Goal: Transaction & Acquisition: Purchase product/service

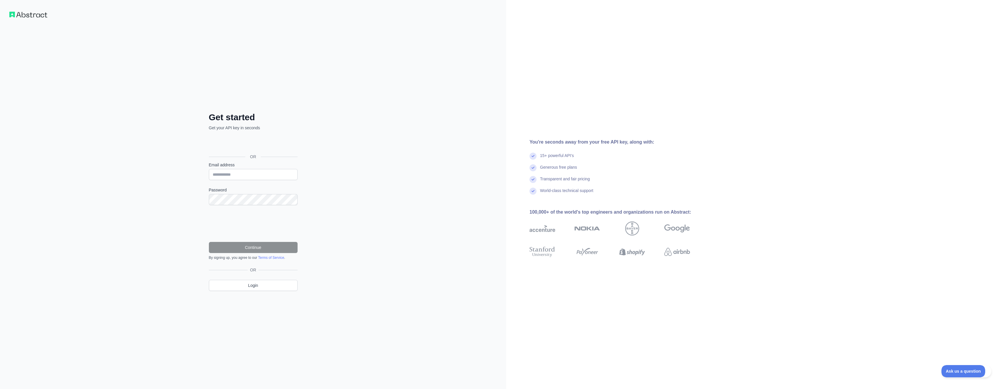
click at [226, 142] on div "Accedi con Google. Si apre in una nuova scheda" at bounding box center [253, 143] width 88 height 13
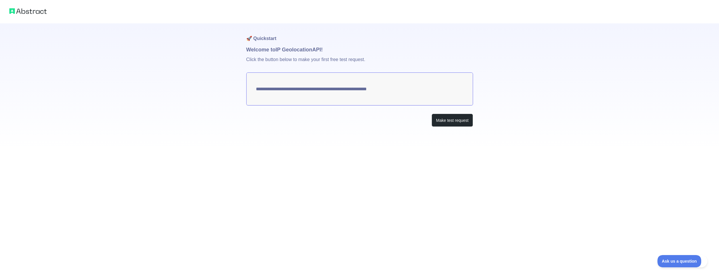
drag, startPoint x: 400, startPoint y: 92, endPoint x: 258, endPoint y: 90, distance: 142.1
click at [258, 90] on textarea "**********" at bounding box center [359, 88] width 227 height 33
click at [442, 116] on button "Make test request" at bounding box center [451, 119] width 41 height 13
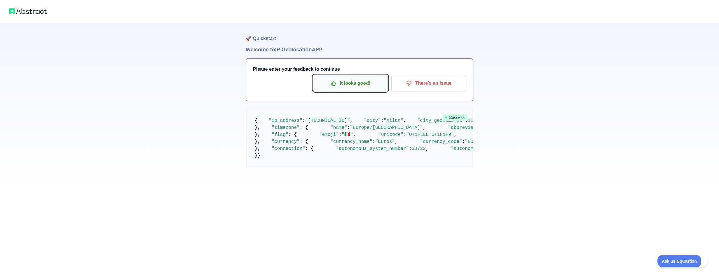
click at [364, 87] on p "It looks good!" at bounding box center [350, 83] width 66 height 10
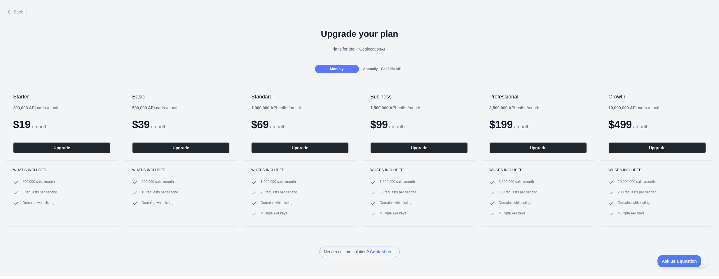
click at [337, 71] on div "Monthly" at bounding box center [337, 69] width 44 height 8
click at [15, 12] on span "Back" at bounding box center [18, 12] width 9 height 5
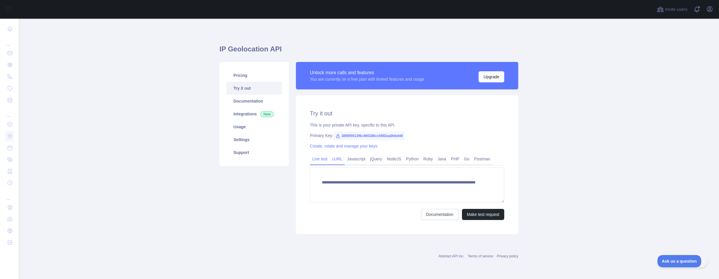
click at [337, 159] on link "cURL" at bounding box center [337, 158] width 15 height 9
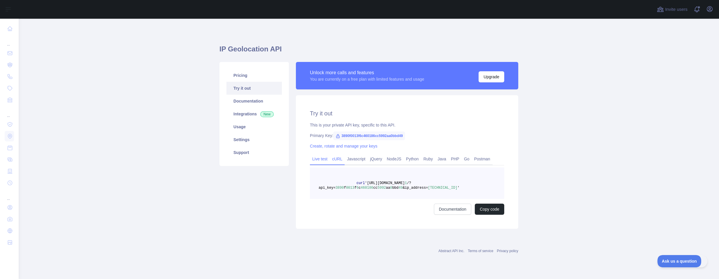
click at [323, 160] on link "Live test" at bounding box center [320, 158] width 20 height 9
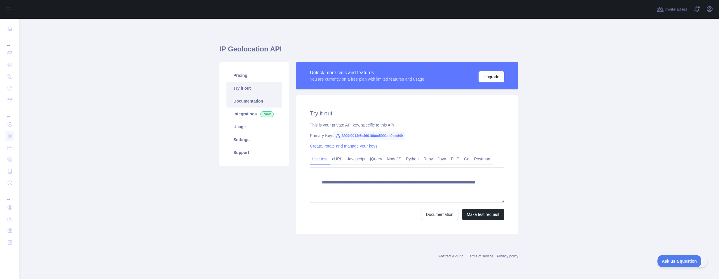
click at [259, 98] on link "Documentation" at bounding box center [253, 101] width 55 height 13
drag, startPoint x: 443, startPoint y: 189, endPoint x: 310, endPoint y: 183, distance: 133.1
click at [310, 183] on textarea "**********" at bounding box center [407, 184] width 194 height 35
click at [256, 77] on link "Pricing" at bounding box center [253, 75] width 55 height 13
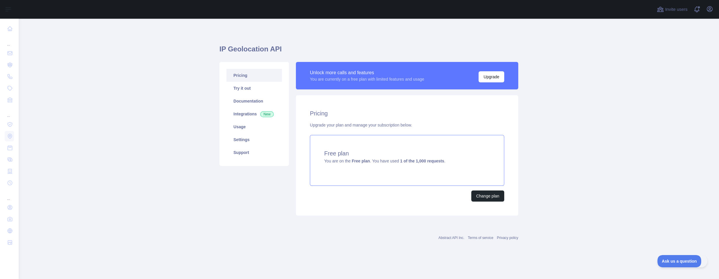
click at [365, 158] on div "Free plan You are on the Free plan . You have used 1 of the 1,000 requests ." at bounding box center [407, 160] width 194 height 51
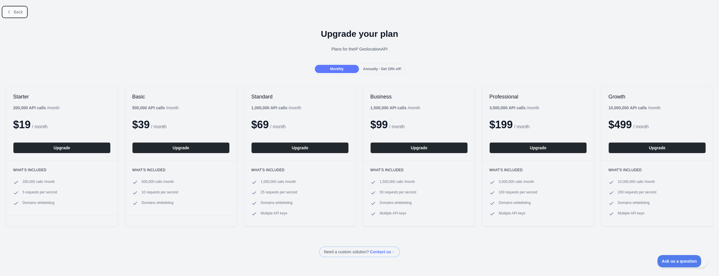
click at [14, 13] on span "Back" at bounding box center [18, 12] width 9 height 5
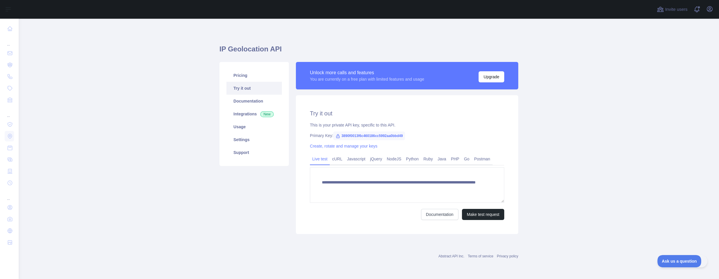
click at [222, 48] on h1 "IP Geolocation API" at bounding box center [368, 51] width 299 height 14
drag, startPoint x: 222, startPoint y: 48, endPoint x: 275, endPoint y: 50, distance: 53.4
click at [275, 50] on h1 "IP Geolocation API" at bounding box center [368, 51] width 299 height 14
copy h1 "IP Geolocation API"
click at [255, 127] on link "Usage" at bounding box center [253, 126] width 55 height 13
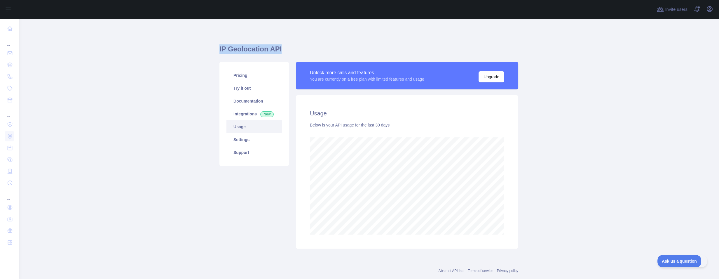
scroll to position [260, 700]
click at [255, 137] on link "Settings" at bounding box center [253, 139] width 55 height 13
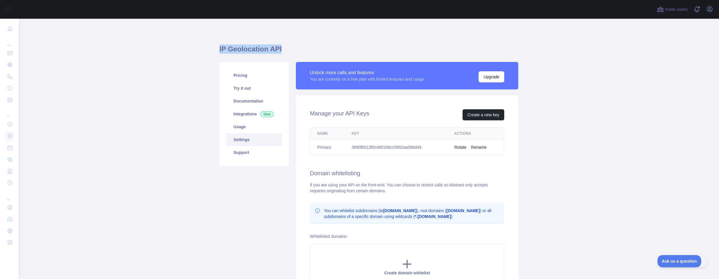
scroll to position [34, 0]
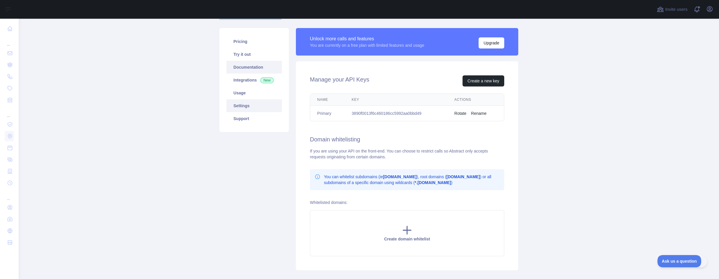
click at [251, 63] on link "Documentation" at bounding box center [253, 67] width 55 height 13
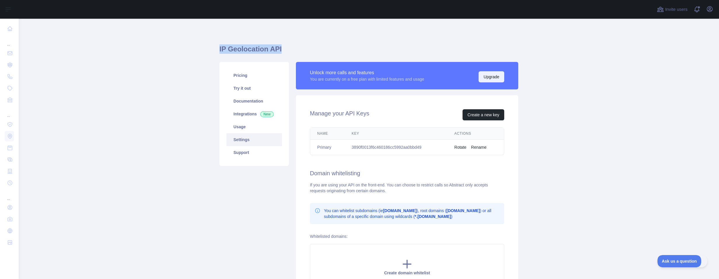
click at [486, 74] on button "Upgrade" at bounding box center [491, 76] width 26 height 11
click at [245, 76] on link "Pricing" at bounding box center [253, 75] width 55 height 13
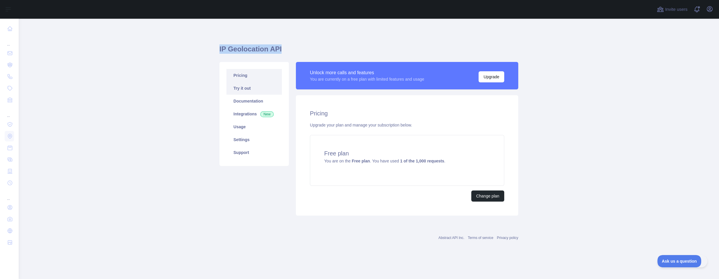
click at [246, 85] on link "Try it out" at bounding box center [253, 88] width 55 height 13
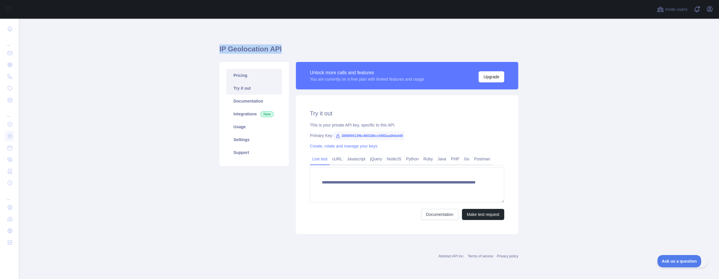
click at [246, 79] on link "Pricing" at bounding box center [253, 75] width 55 height 13
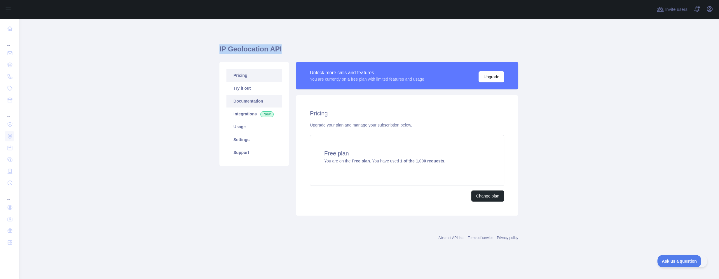
click at [253, 103] on link "Documentation" at bounding box center [253, 101] width 55 height 13
click at [349, 160] on span "You are on the Free plan . You have used 1 of the 1,000 requests ." at bounding box center [384, 160] width 121 height 5
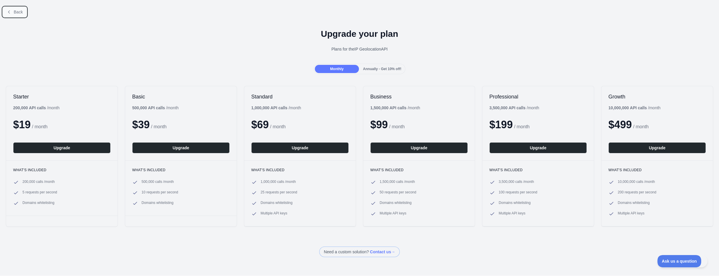
click at [15, 15] on button "Back" at bounding box center [15, 12] width 24 height 10
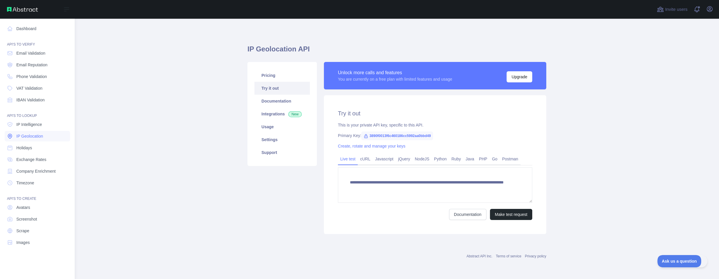
click at [45, 134] on link "IP Geolocation" at bounding box center [37, 136] width 65 height 11
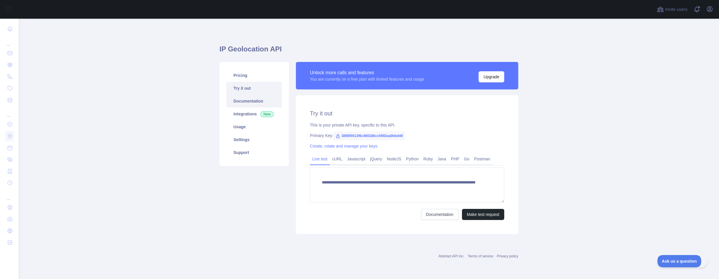
click at [272, 104] on link "Documentation" at bounding box center [253, 101] width 55 height 13
click at [221, 47] on h1 "IP Geolocation API" at bounding box center [368, 51] width 299 height 14
click at [489, 78] on button "Upgrade" at bounding box center [491, 76] width 26 height 11
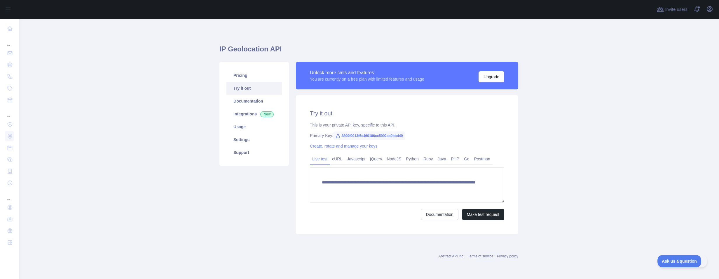
click at [696, 267] on main "**********" at bounding box center [369, 149] width 700 height 260
click at [683, 260] on span "Ask us a question" at bounding box center [676, 260] width 44 height 4
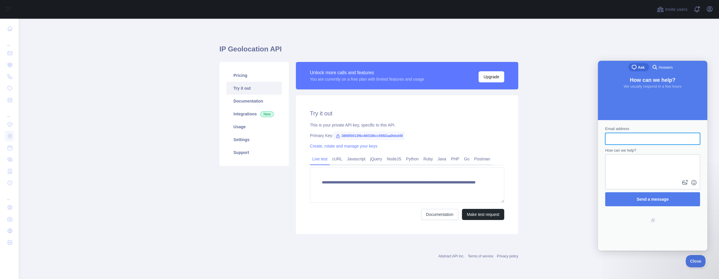
click at [664, 69] on span "Answers" at bounding box center [665, 67] width 14 height 6
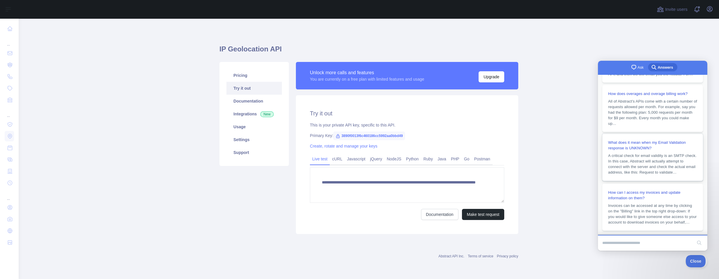
scroll to position [118, 0]
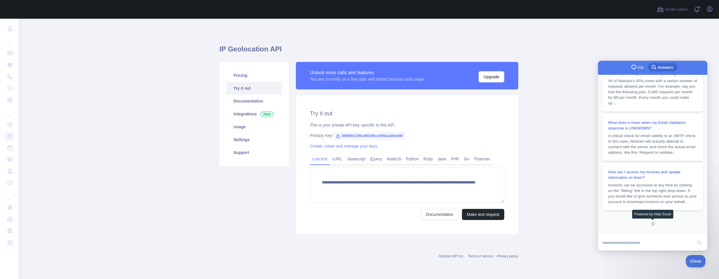
click at [652, 225] on link "hs-logo" at bounding box center [652, 223] width 5 height 5
click at [255, 104] on link "Documentation" at bounding box center [253, 101] width 55 height 13
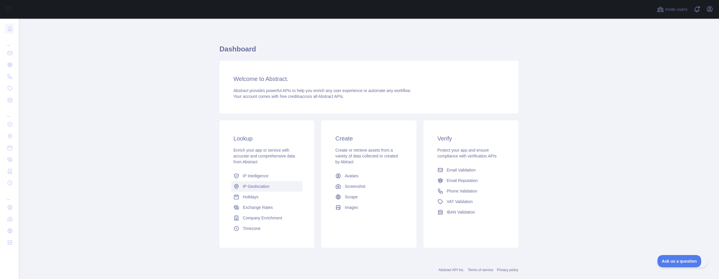
click at [265, 184] on span "IP Geolocation" at bounding box center [256, 186] width 27 height 6
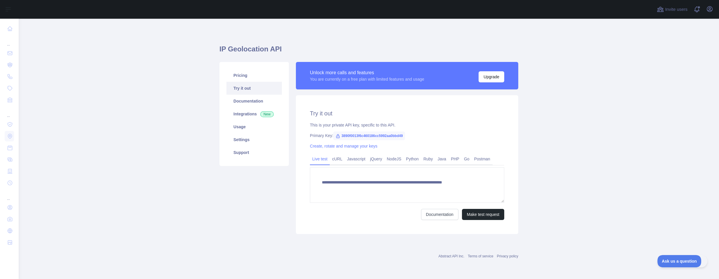
type textarea "**********"
click at [259, 124] on link "Usage" at bounding box center [253, 126] width 55 height 13
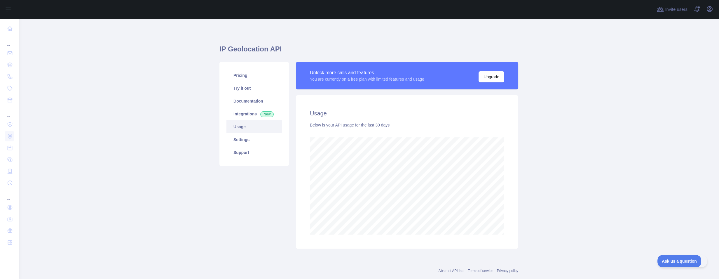
scroll to position [260, 700]
click at [259, 139] on link "Settings" at bounding box center [253, 139] width 55 height 13
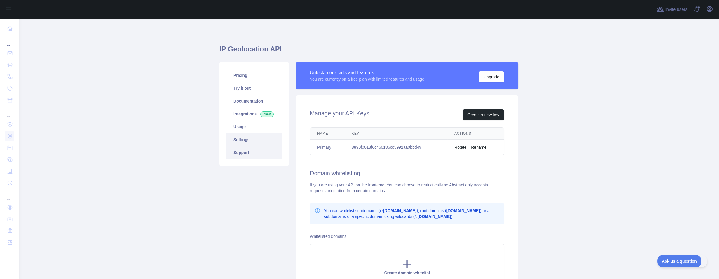
click at [259, 153] on link "Support" at bounding box center [253, 152] width 55 height 13
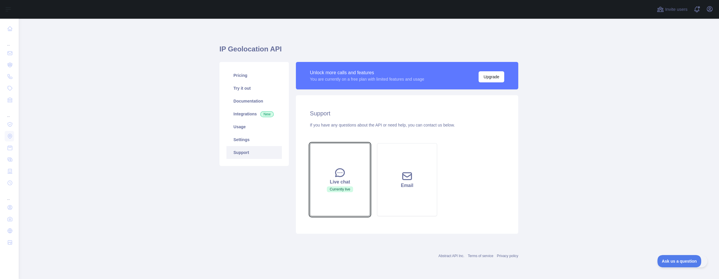
click at [338, 174] on icon at bounding box center [340, 173] width 12 height 12
click at [343, 187] on span "Currently live" at bounding box center [340, 189] width 26 height 6
click at [256, 79] on link "Pricing" at bounding box center [253, 75] width 55 height 13
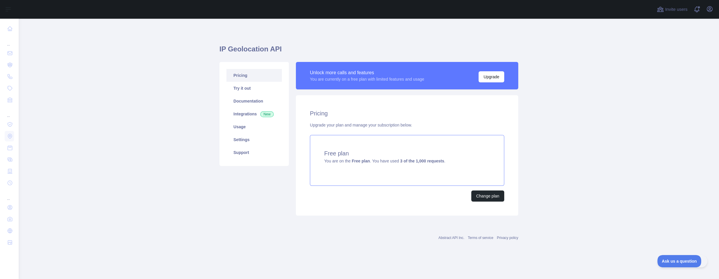
click at [406, 163] on strong "3 of the 1,000 requests" at bounding box center [422, 160] width 44 height 5
